Goal: Complete application form

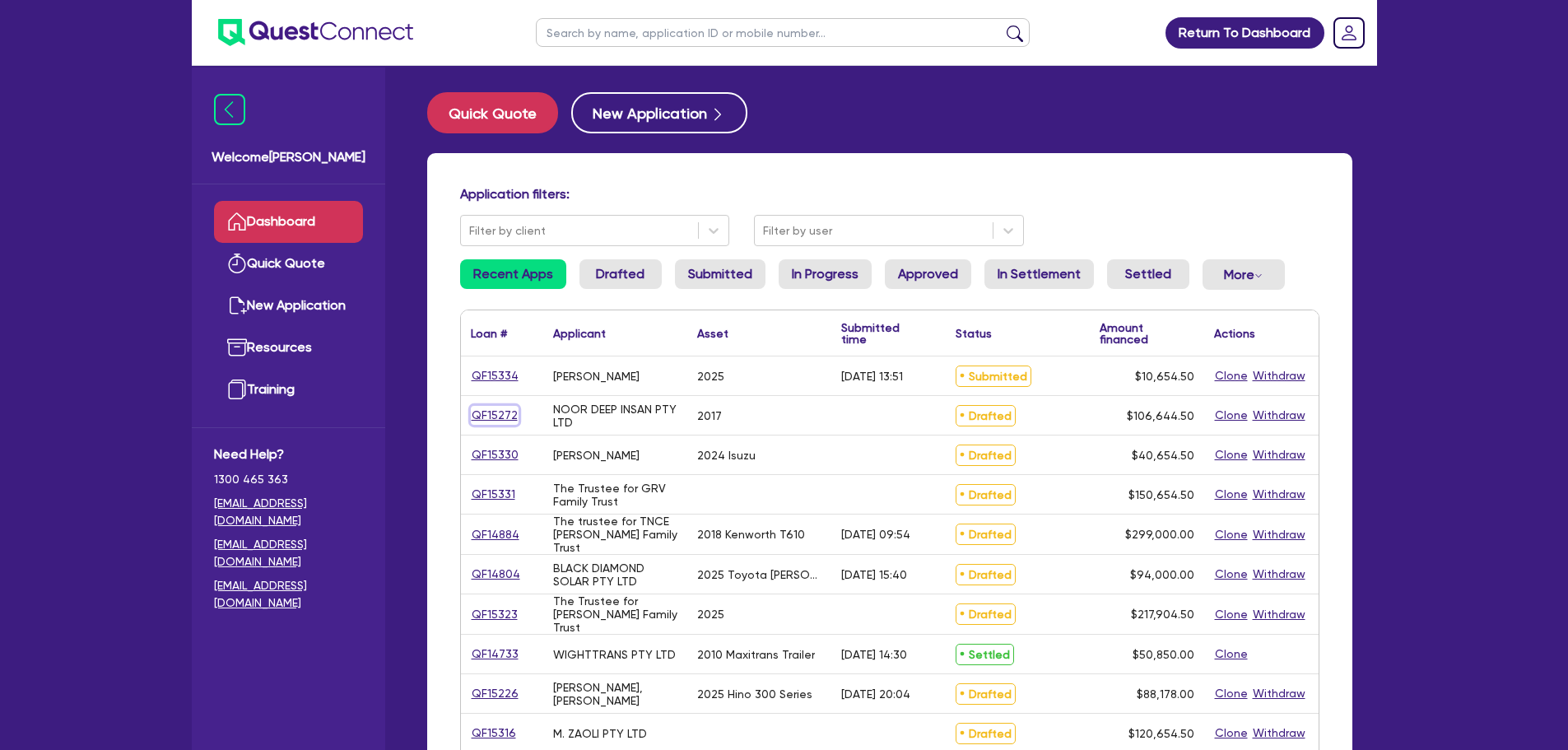
click at [509, 413] on link "QF15272" at bounding box center [494, 415] width 48 height 19
select select "PRIMARY_ASSETS"
select select "HEAVY_TRUCKS"
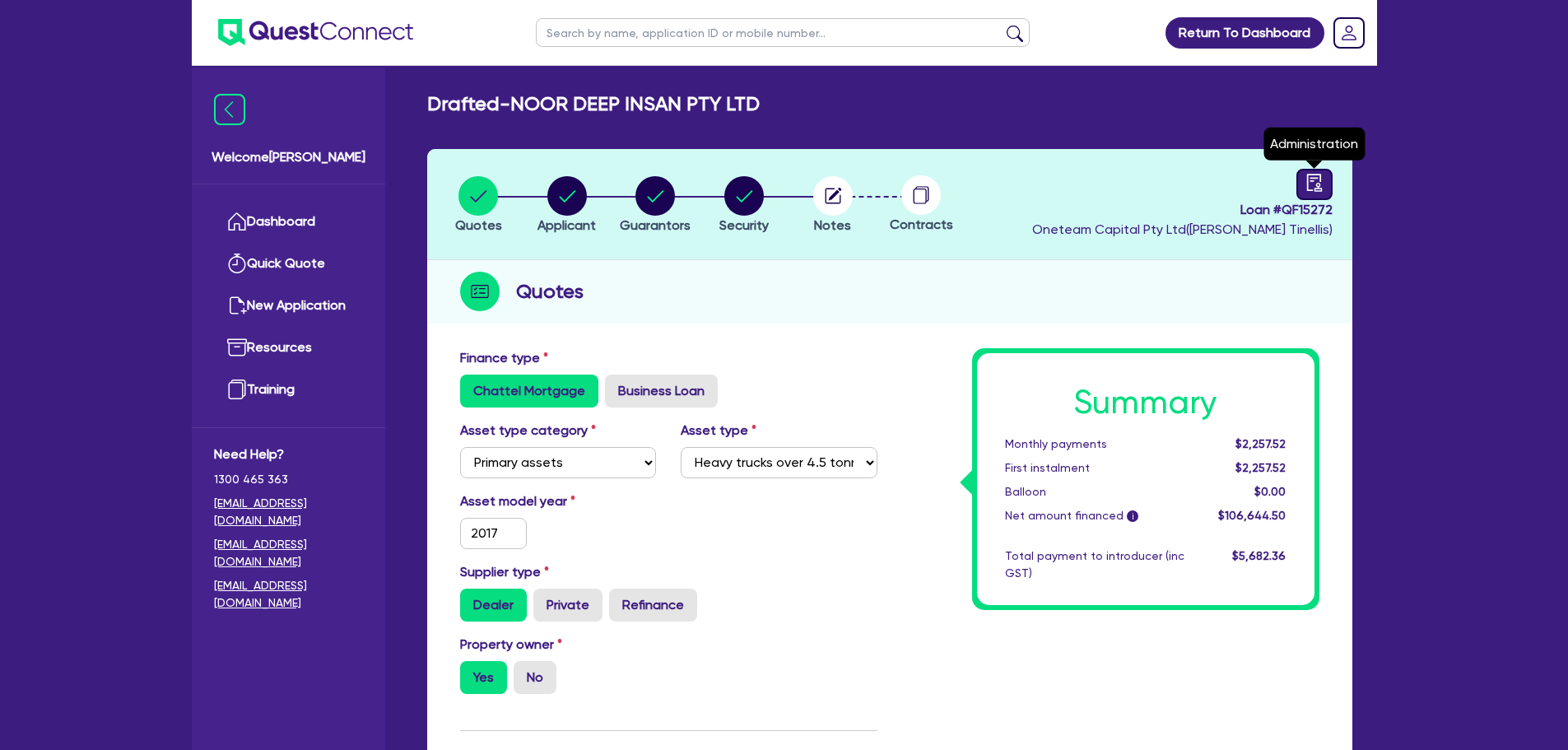
click at [1307, 184] on icon "audit" at bounding box center [1314, 182] width 18 height 18
select select "DRAFTED_NEW"
select select "Other"
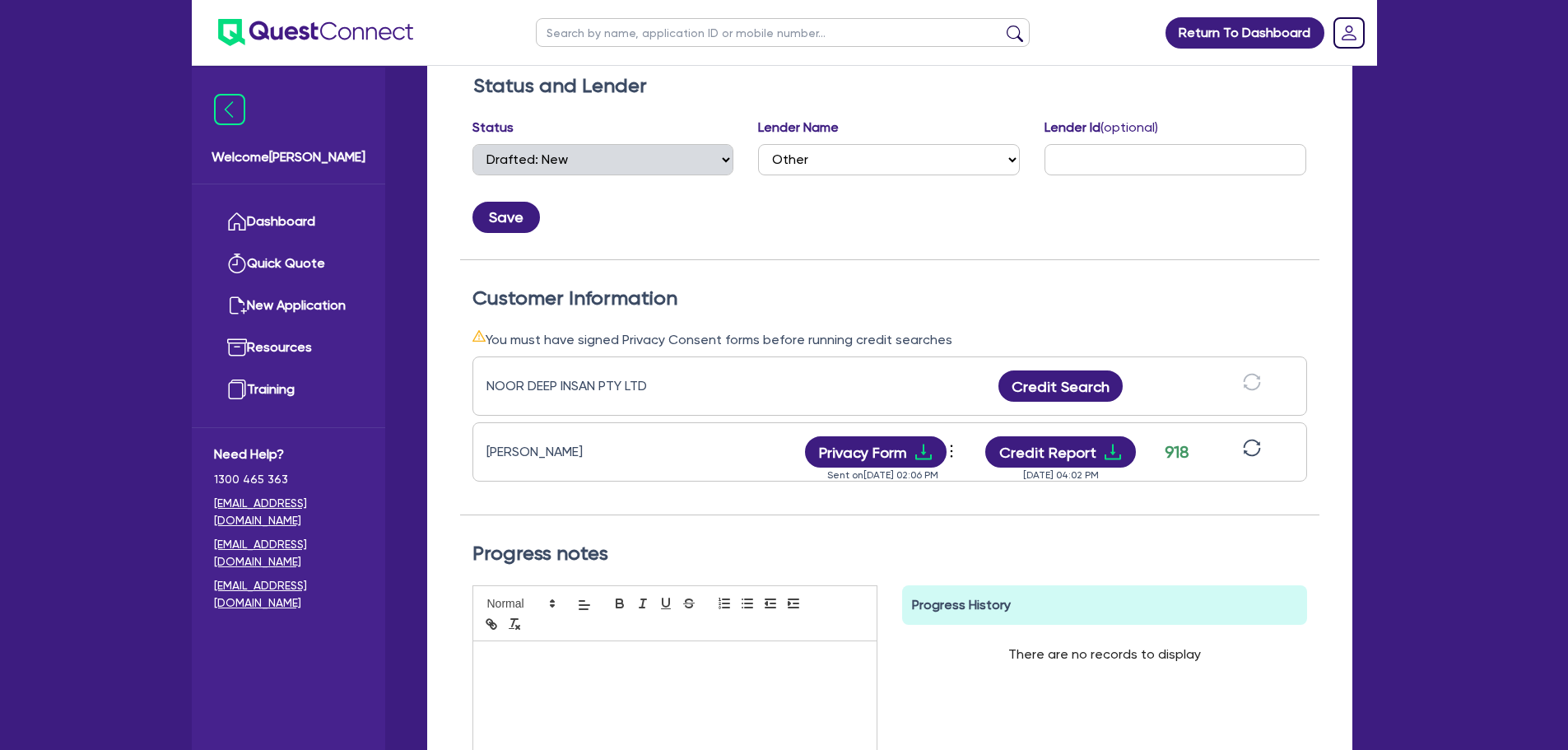
scroll to position [13, 0]
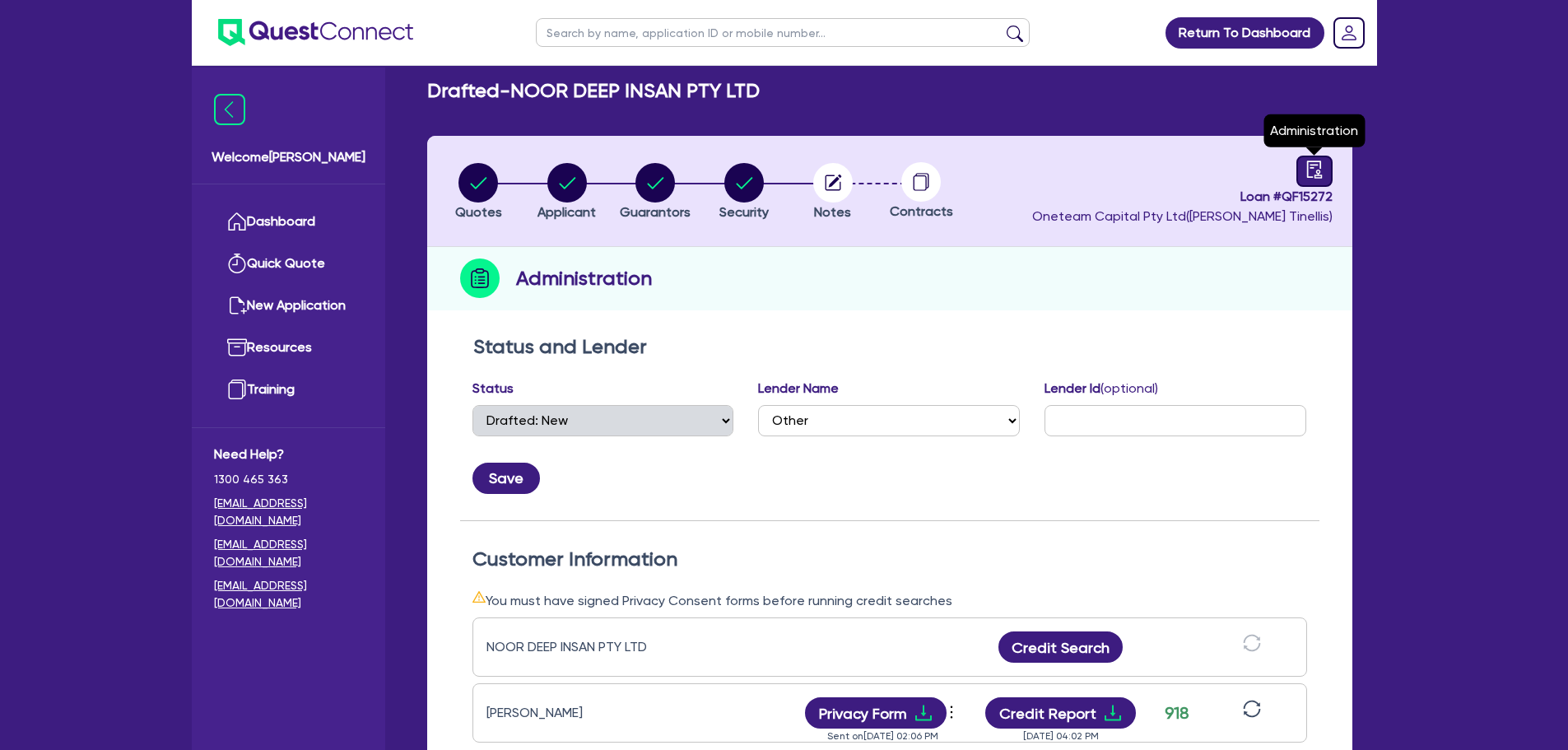
click at [1322, 169] on icon "audit" at bounding box center [1314, 169] width 18 height 18
click at [852, 195] on icon "button" at bounding box center [833, 183] width 39 height 39
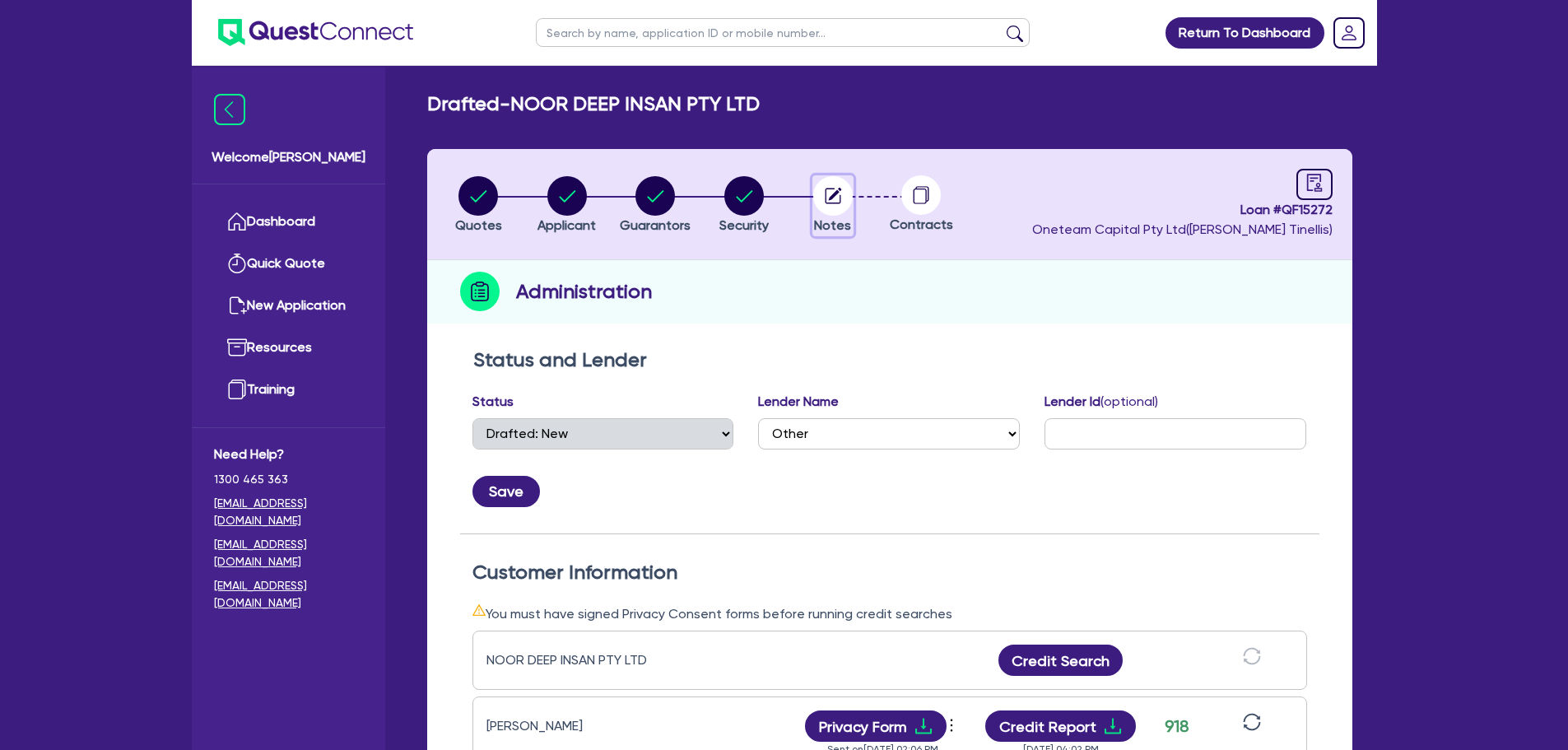
select select "Other"
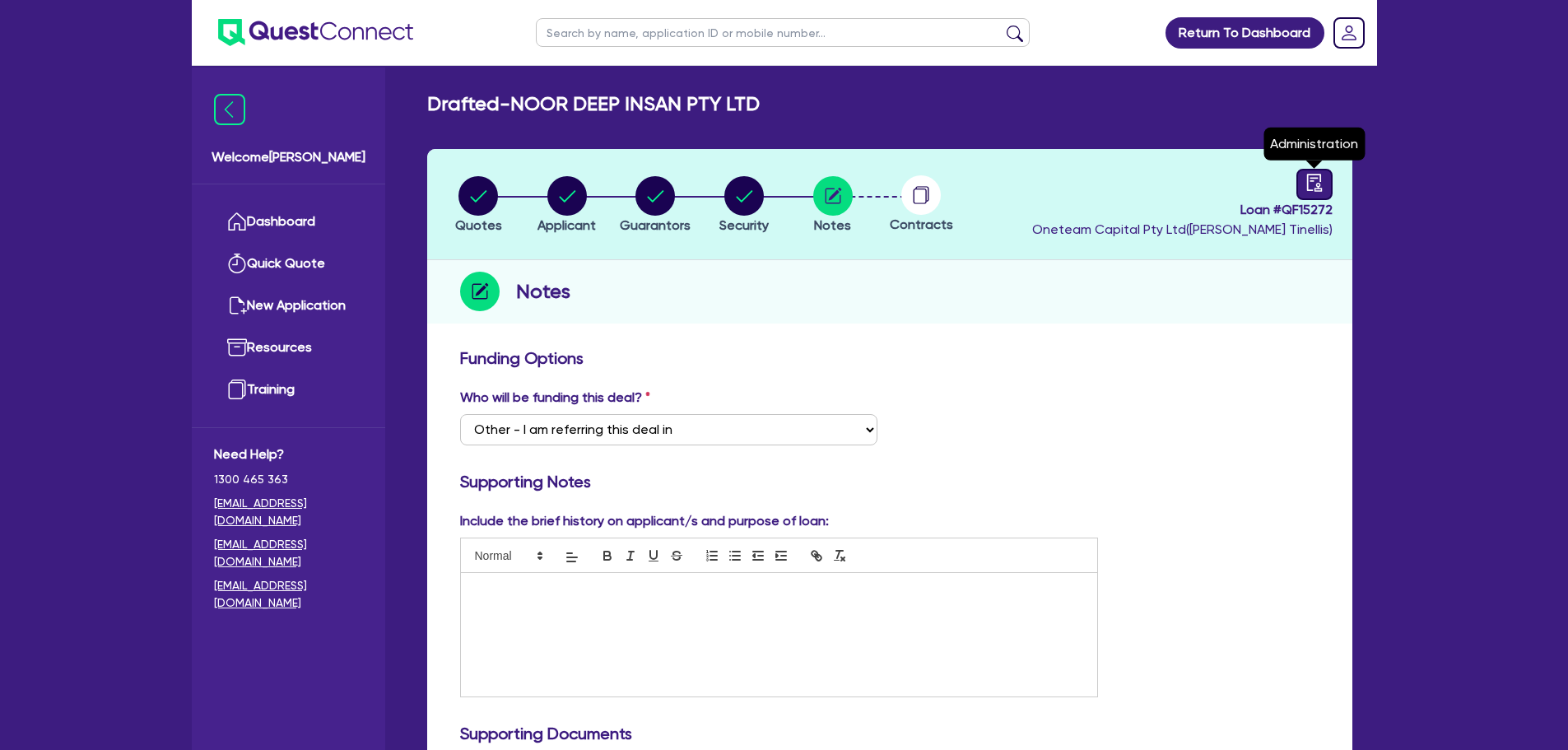
click at [1306, 180] on icon "audit" at bounding box center [1314, 182] width 18 height 18
select select "DRAFTED_NEW"
select select "Other"
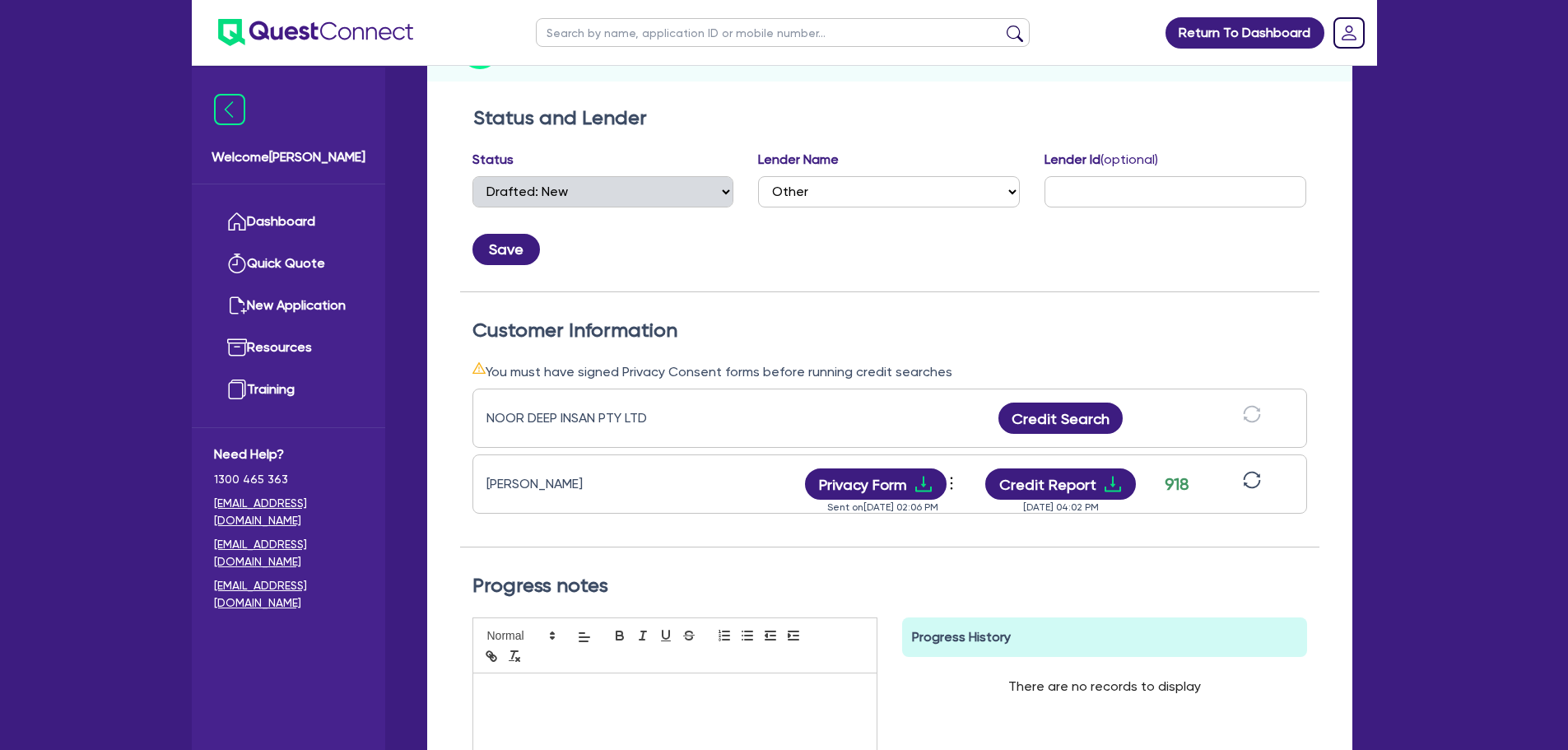
scroll to position [247, 0]
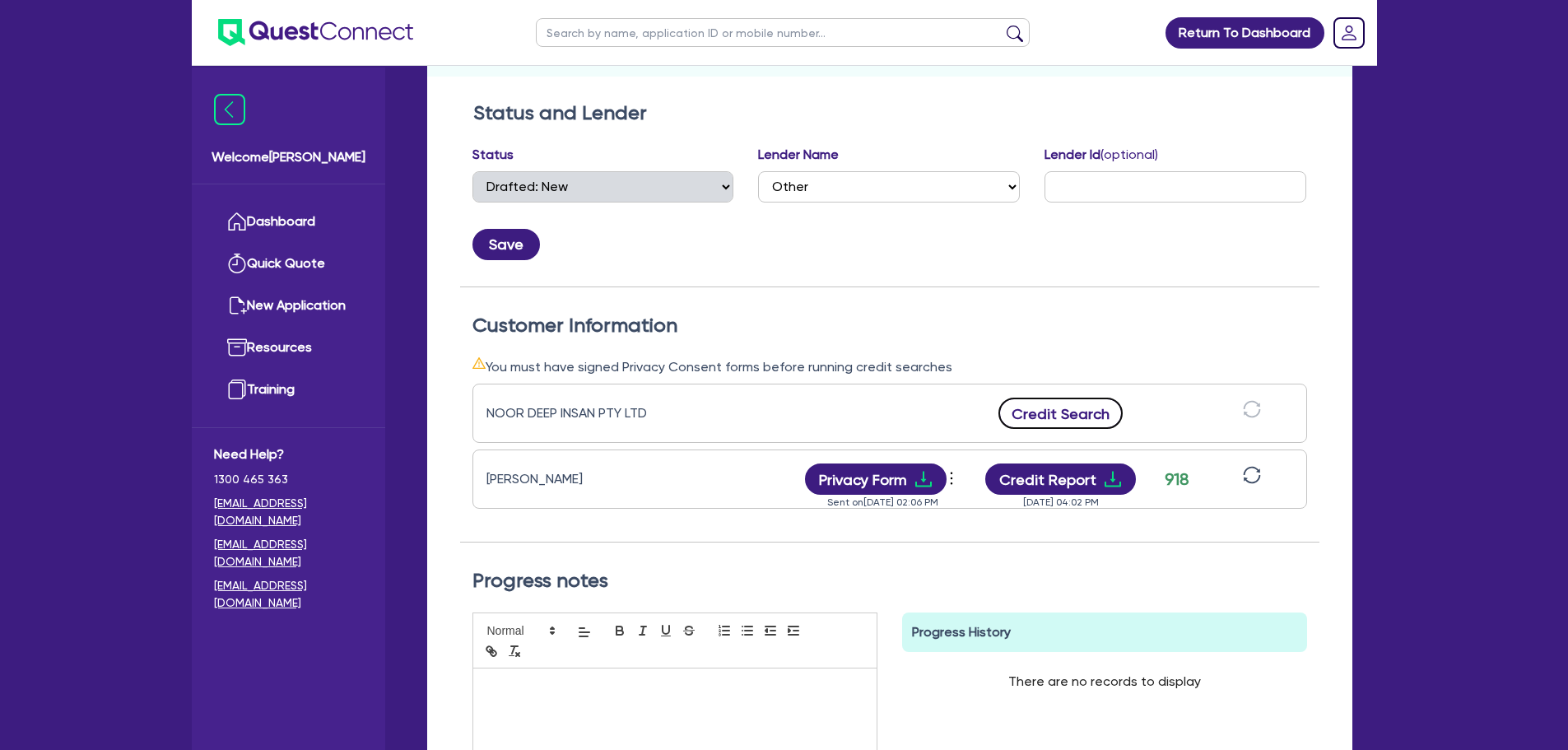
click at [1069, 398] on button "Credit Search" at bounding box center [1062, 413] width 125 height 32
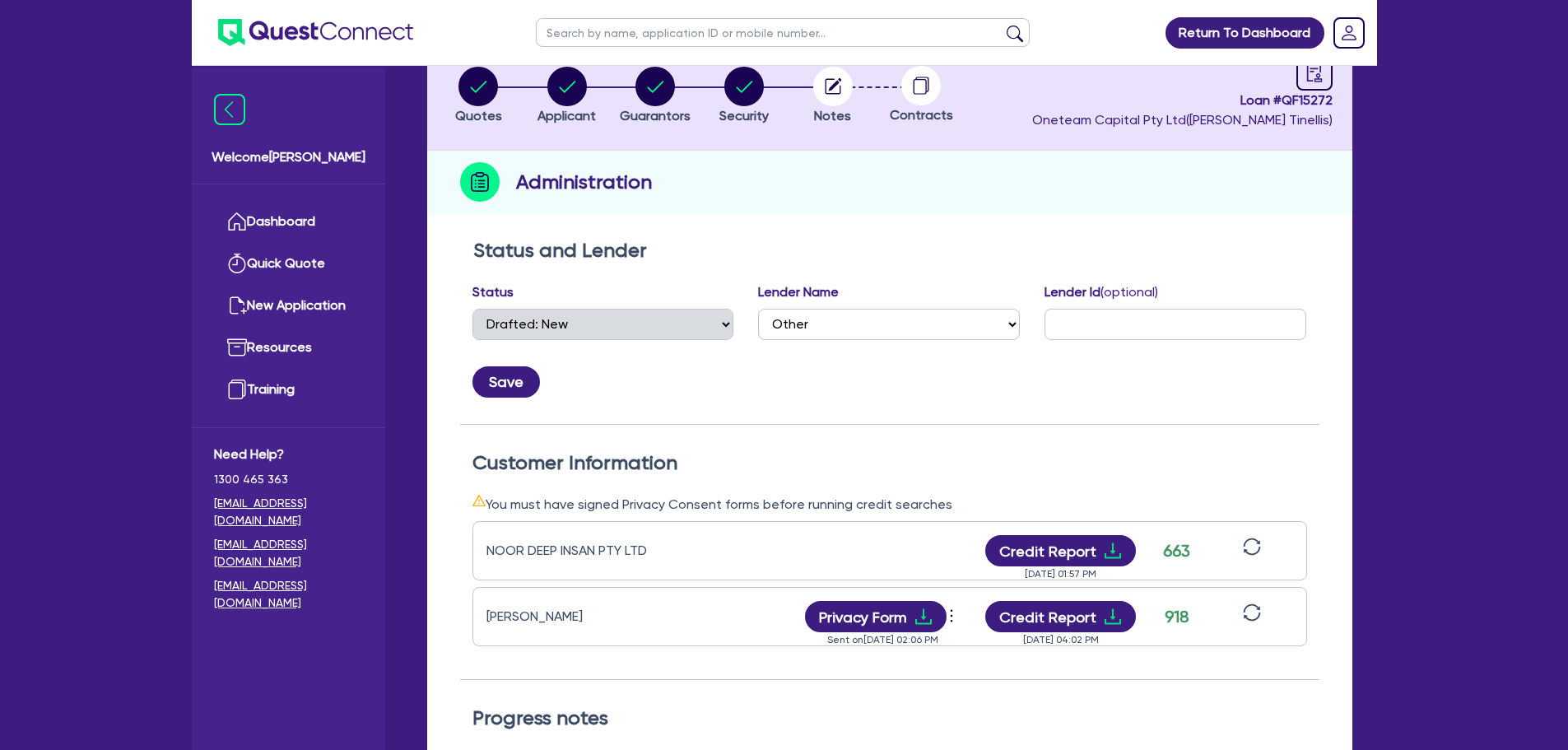
scroll to position [0, 0]
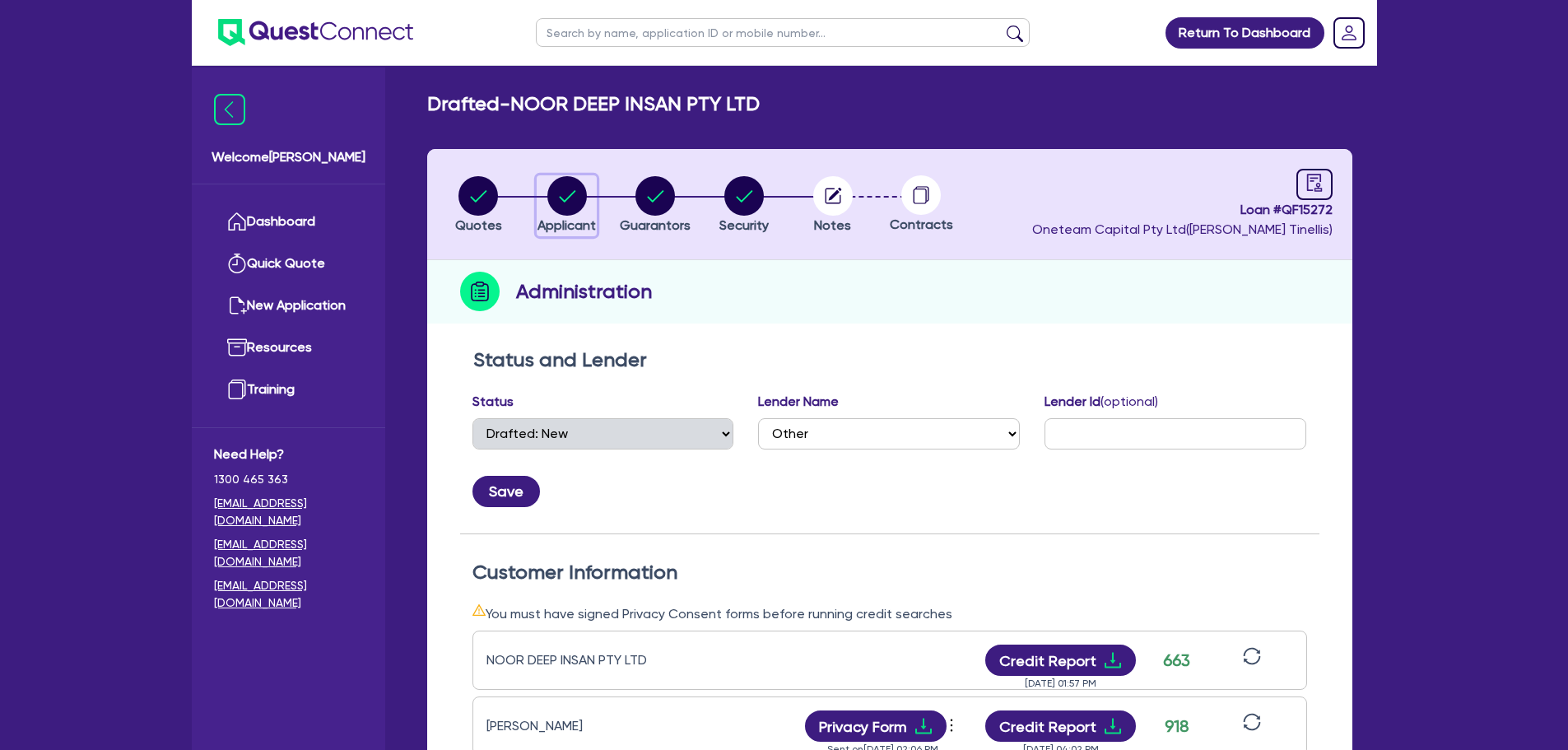
click at [581, 189] on circle "button" at bounding box center [567, 196] width 39 height 39
select select "COMPANY"
select select "ACCOMODATION_FOOD"
select select "HOTELS"
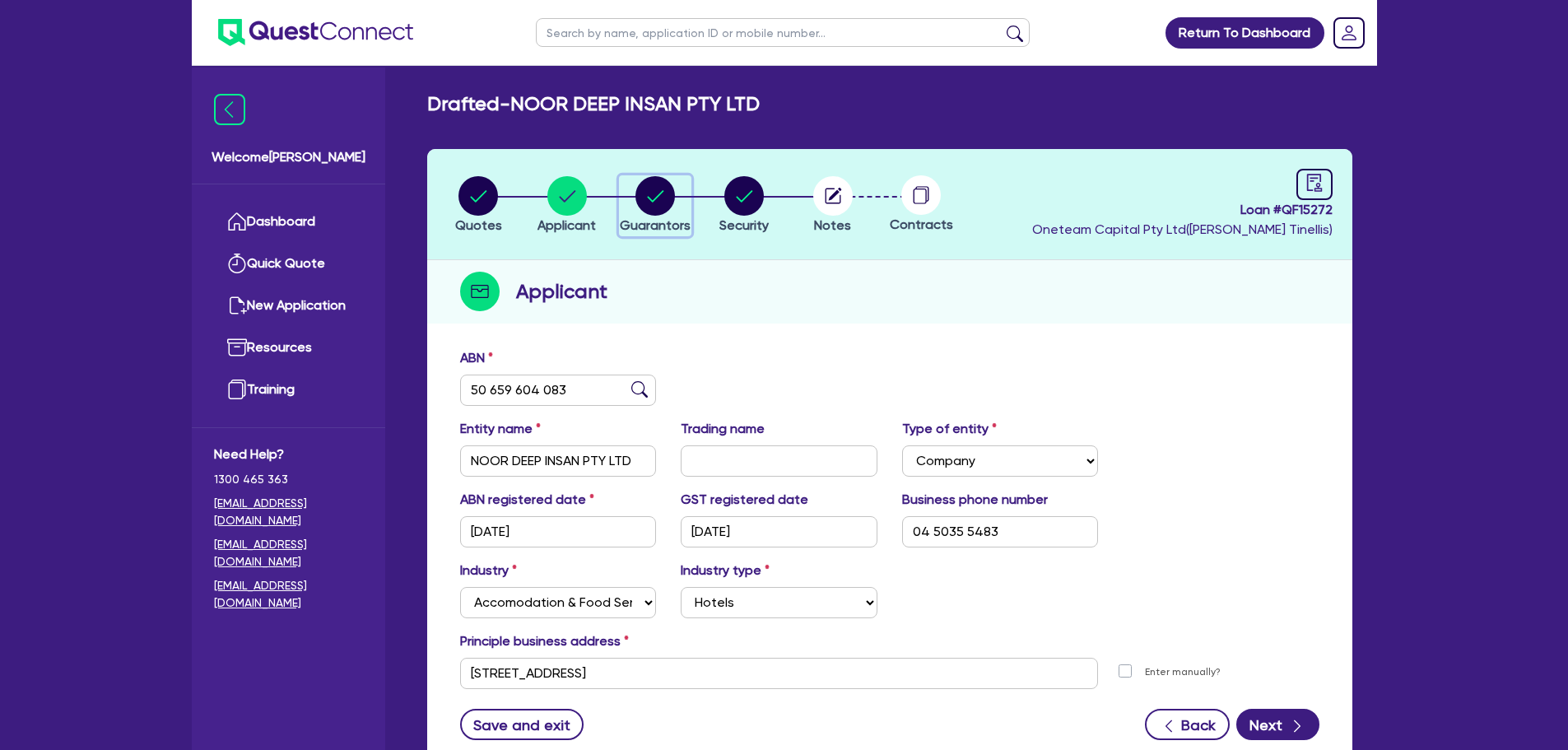
click at [653, 189] on circle "button" at bounding box center [655, 196] width 39 height 39
select select "MR"
select select "[GEOGRAPHIC_DATA]"
select select "MARRIED"
select select "PROPERTY"
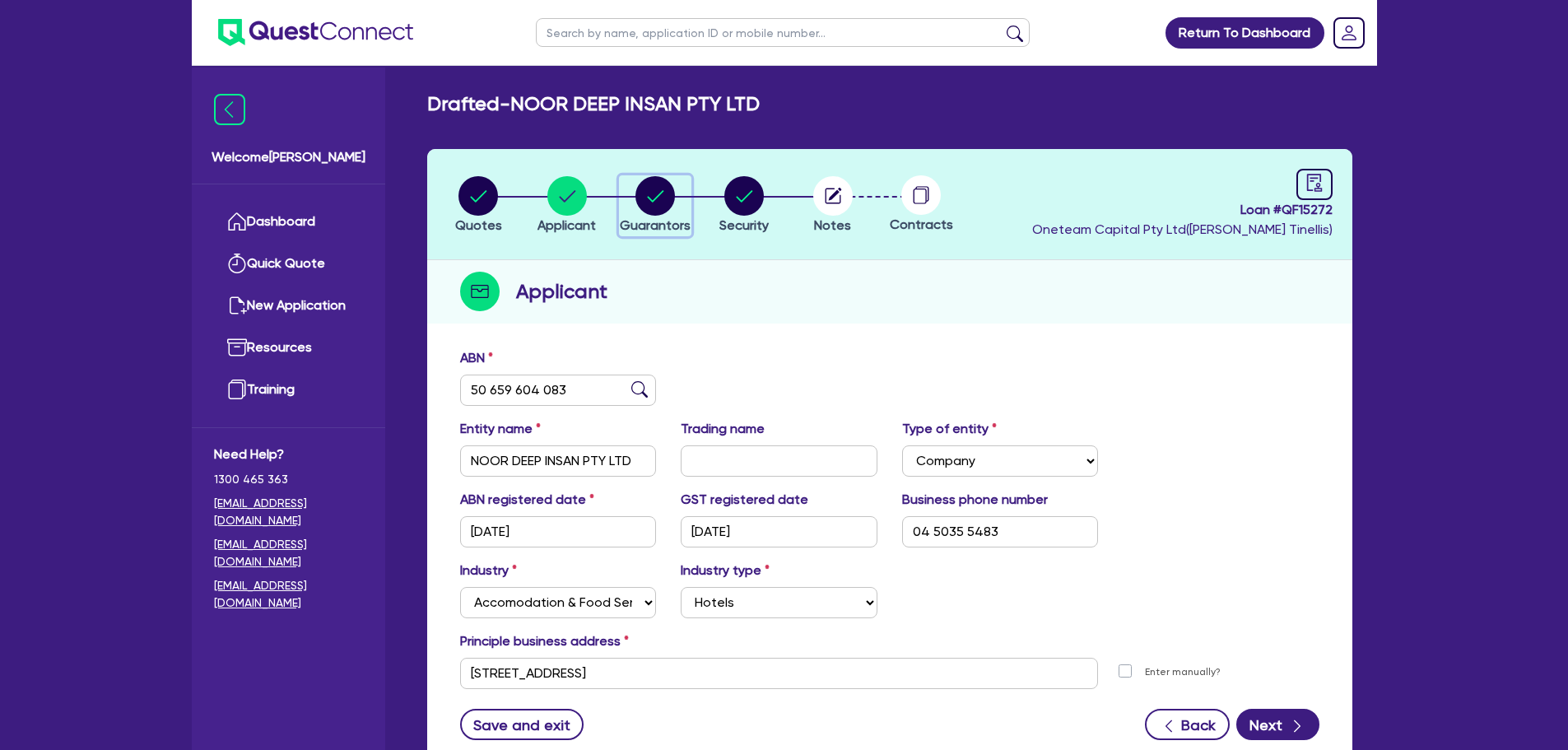
select select "CASH"
select select "VEHICLE"
select select "MORTGAGE"
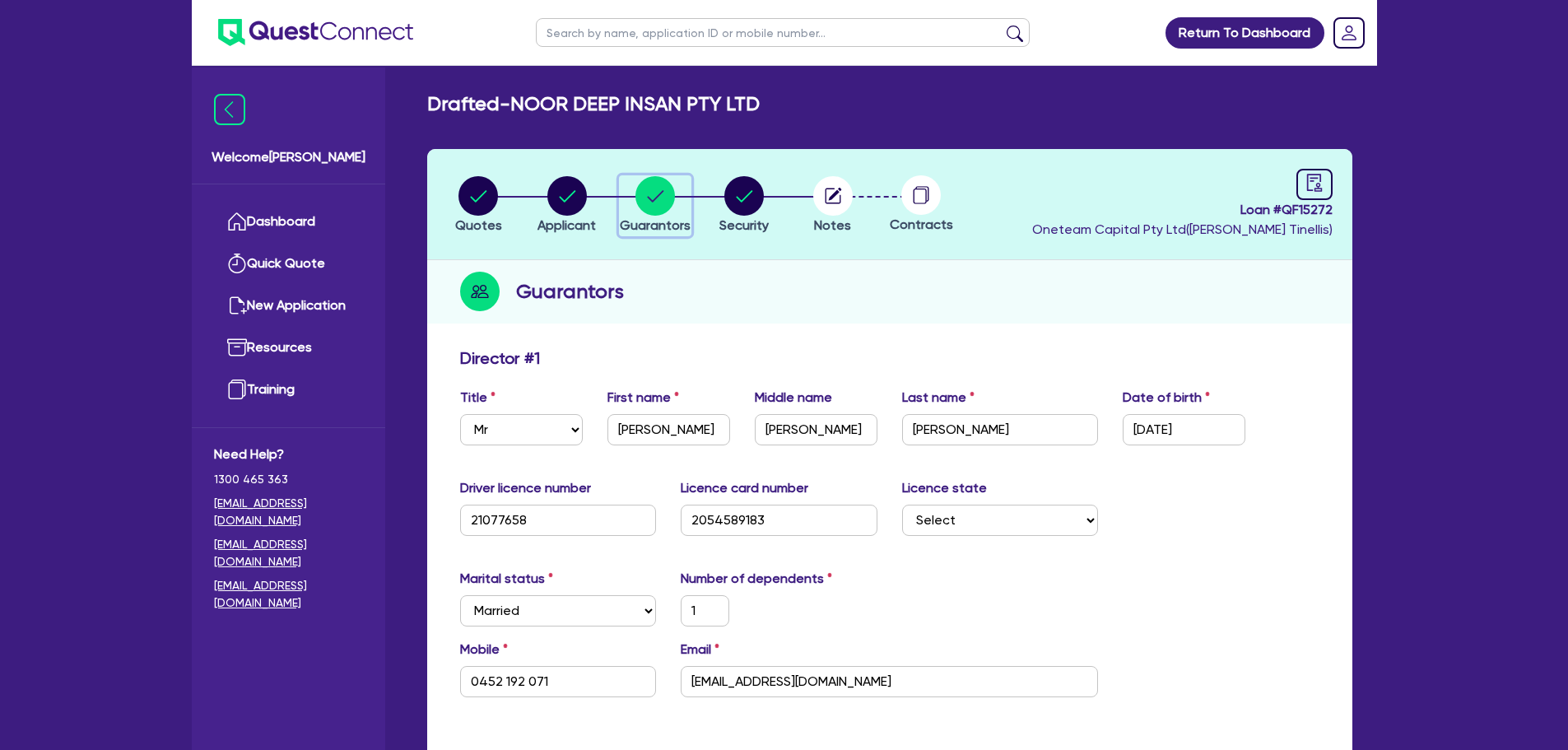
scroll to position [411, 0]
